Goal: Task Accomplishment & Management: Complete application form

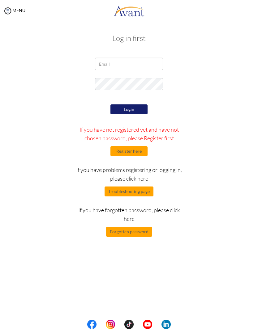
click at [140, 155] on button "Register here" at bounding box center [129, 151] width 37 height 10
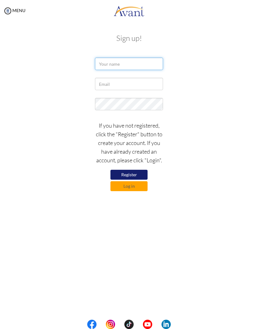
click at [151, 65] on input "text" at bounding box center [129, 64] width 68 height 12
type input "Marceliano Jr"
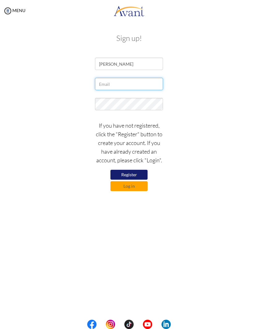
click at [152, 85] on input "text" at bounding box center [129, 84] width 68 height 12
type input "[EMAIL_ADDRESS][DOMAIN_NAME]"
click at [135, 179] on button "Register" at bounding box center [129, 175] width 37 height 10
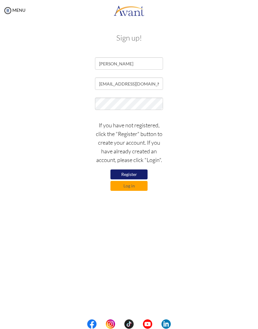
click at [132, 178] on button "Register" at bounding box center [129, 175] width 37 height 10
click at [142, 187] on button "Log in" at bounding box center [129, 186] width 37 height 10
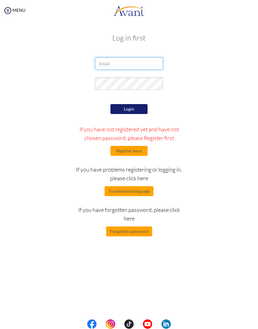
click at [155, 64] on input "email" at bounding box center [129, 64] width 68 height 12
type input "jayrabante@gmail.com"
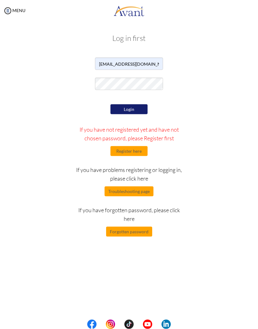
click at [144, 111] on button "Login" at bounding box center [129, 109] width 37 height 10
click at [145, 190] on button "Troubleshooting page" at bounding box center [129, 191] width 49 height 10
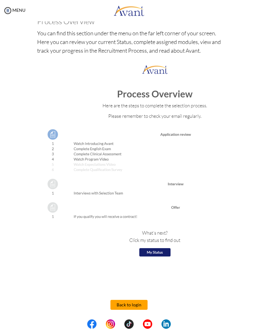
scroll to position [648, 0]
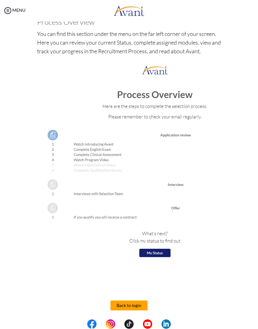
click at [136, 306] on button "Back to login" at bounding box center [129, 306] width 37 height 10
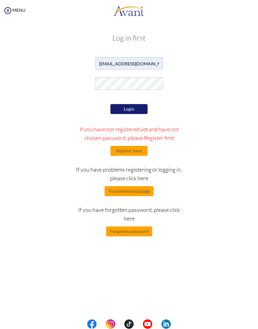
click at [136, 151] on button "Register here" at bounding box center [129, 151] width 37 height 10
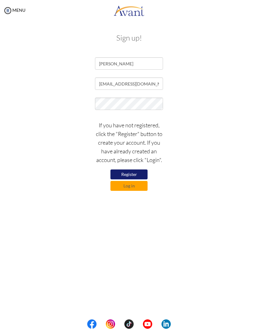
click at [133, 179] on button "Register" at bounding box center [129, 175] width 37 height 10
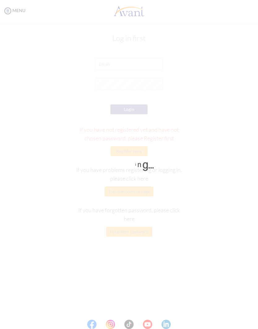
scroll to position [0, 0]
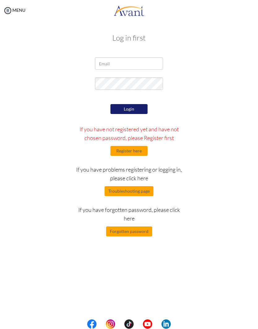
click at [140, 154] on button "Register here" at bounding box center [129, 151] width 37 height 10
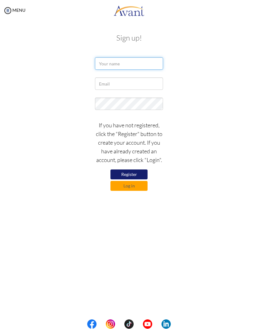
click at [150, 64] on input "text" at bounding box center [129, 64] width 68 height 12
type input "Marceliano Jr"
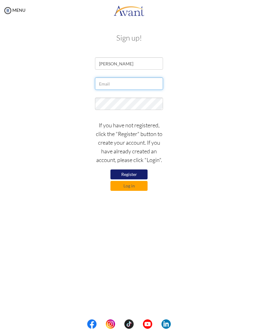
click at [150, 84] on input "text" at bounding box center [129, 84] width 68 height 12
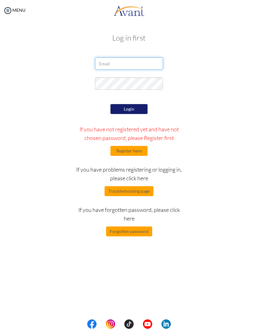
click at [145, 64] on input "email" at bounding box center [129, 64] width 68 height 12
type input "jayrabante@gmail.com"
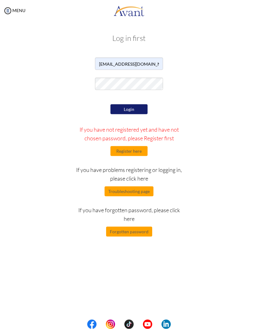
click at [138, 111] on button "Login" at bounding box center [129, 109] width 37 height 10
click at [138, 155] on button "Register here" at bounding box center [129, 151] width 37 height 10
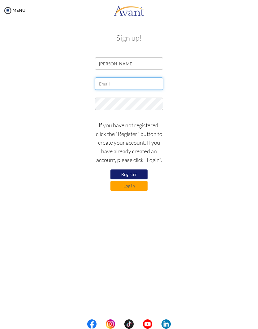
click at [147, 84] on input "text" at bounding box center [129, 84] width 68 height 12
type input "jayrabante@gmail.com"
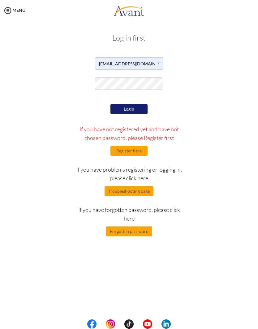
click at [146, 111] on button "Login" at bounding box center [129, 109] width 37 height 10
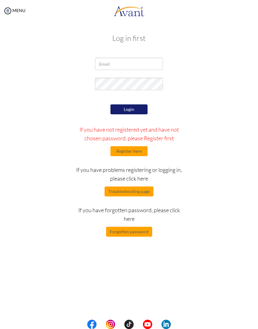
click at [132, 152] on button "Register here" at bounding box center [129, 151] width 37 height 10
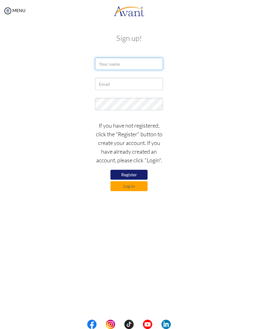
click at [149, 65] on input "text" at bounding box center [129, 64] width 68 height 12
type input "[PERSON_NAME]"
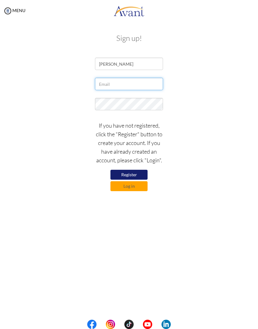
click at [141, 88] on input "text" at bounding box center [129, 84] width 68 height 12
type input "[EMAIL_ADDRESS][DOMAIN_NAME]"
click at [132, 179] on button "Register" at bounding box center [129, 175] width 37 height 10
click at [136, 179] on button "Register" at bounding box center [129, 175] width 37 height 10
click at [140, 189] on button "Log in" at bounding box center [129, 186] width 37 height 10
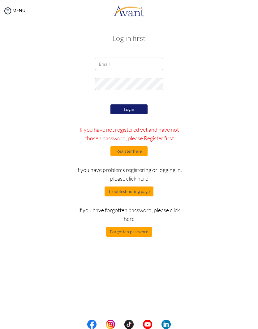
click at [136, 189] on button "Troubleshooting page" at bounding box center [129, 191] width 49 height 10
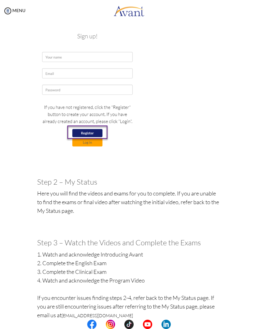
scroll to position [166, 0]
